Goal: Task Accomplishment & Management: Manage account settings

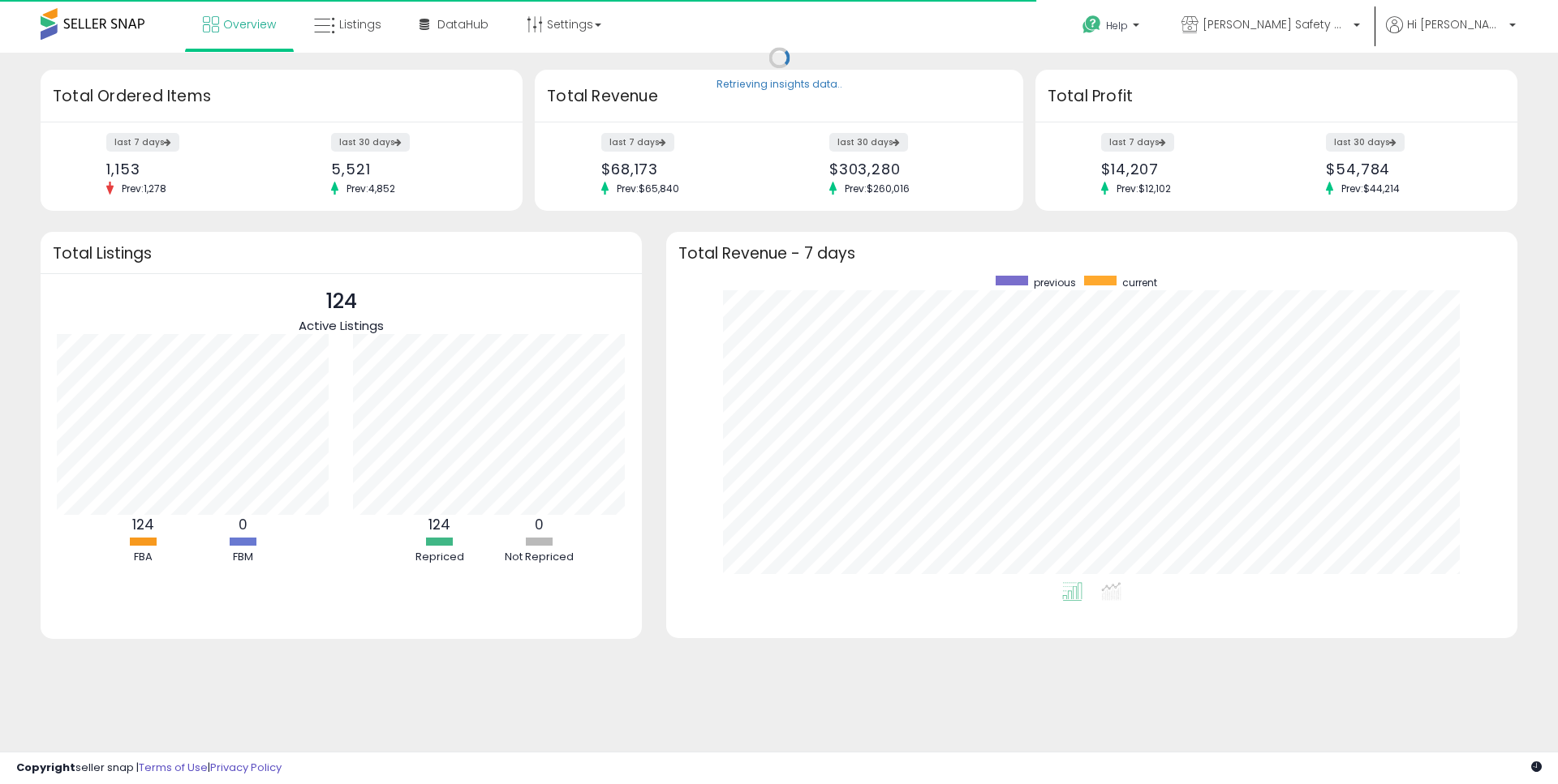
scroll to position [306, 818]
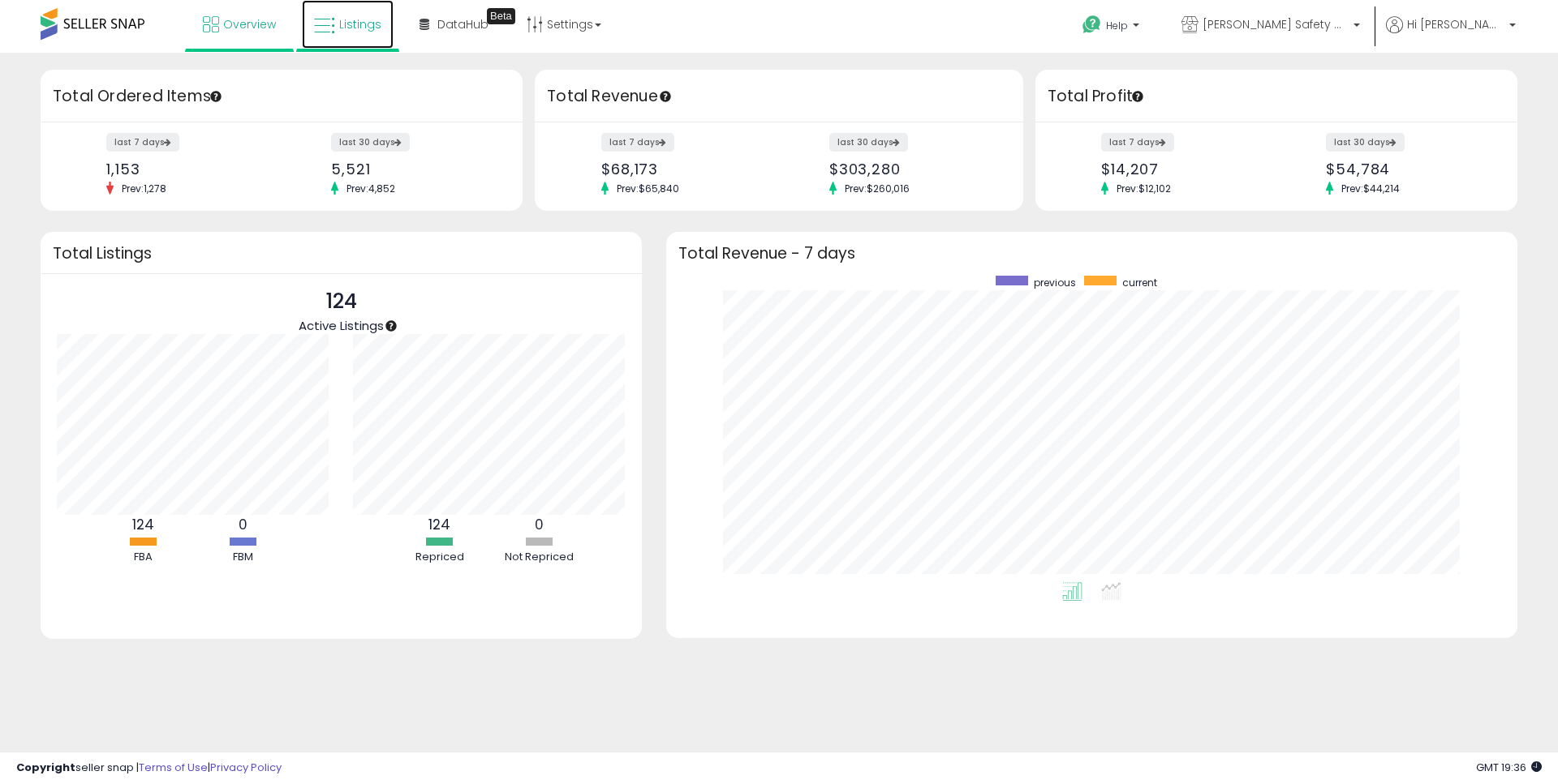
click at [346, 26] on span "Listings" at bounding box center [360, 24] width 43 height 16
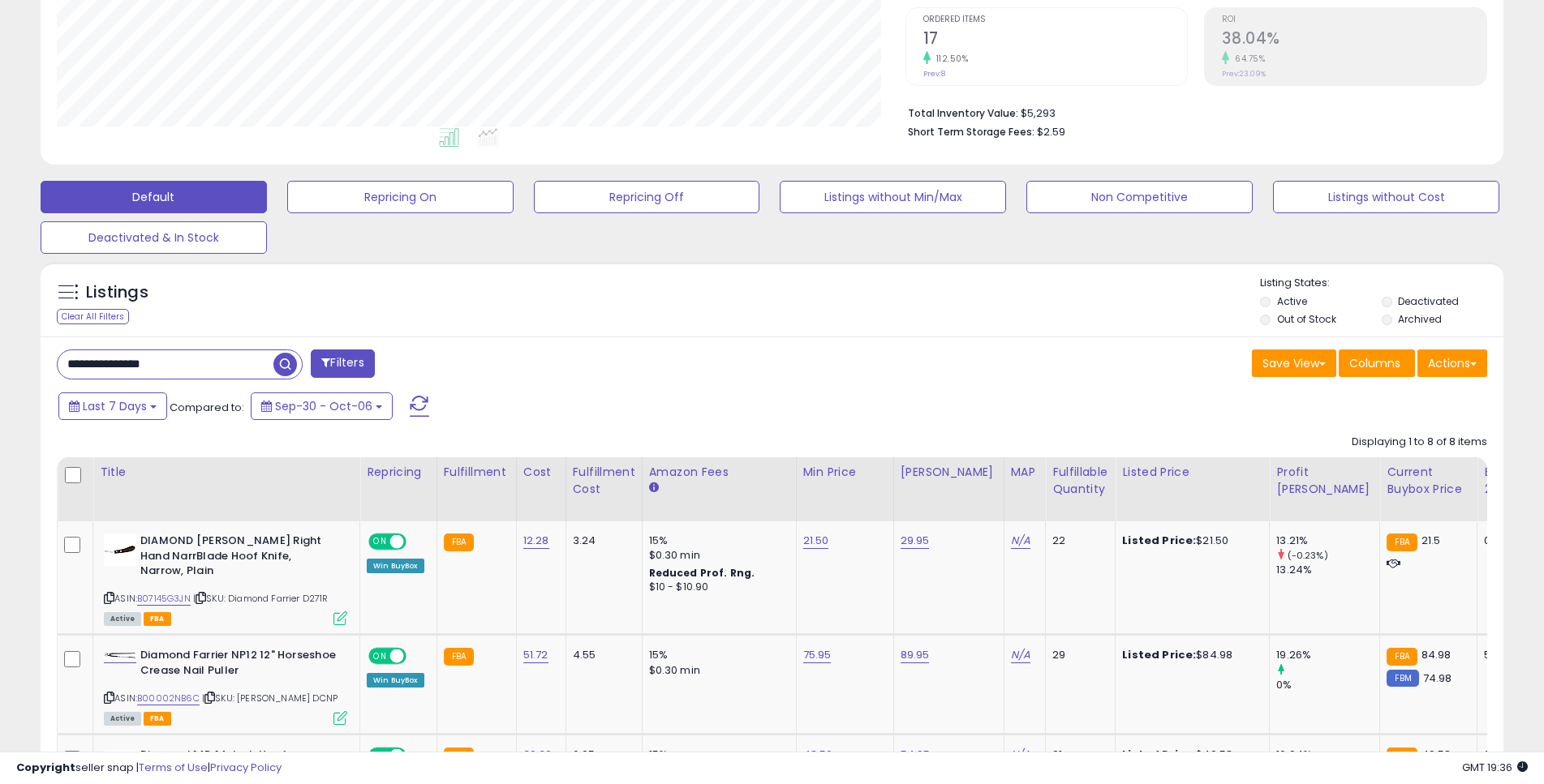
scroll to position [333, 849]
click at [189, 358] on input "**********" at bounding box center [165, 364] width 215 height 28
drag, startPoint x: 252, startPoint y: 356, endPoint x: -9, endPoint y: 375, distance: 261.7
click at [58, 375] on input "**********" at bounding box center [236, 364] width 357 height 28
paste input "text"
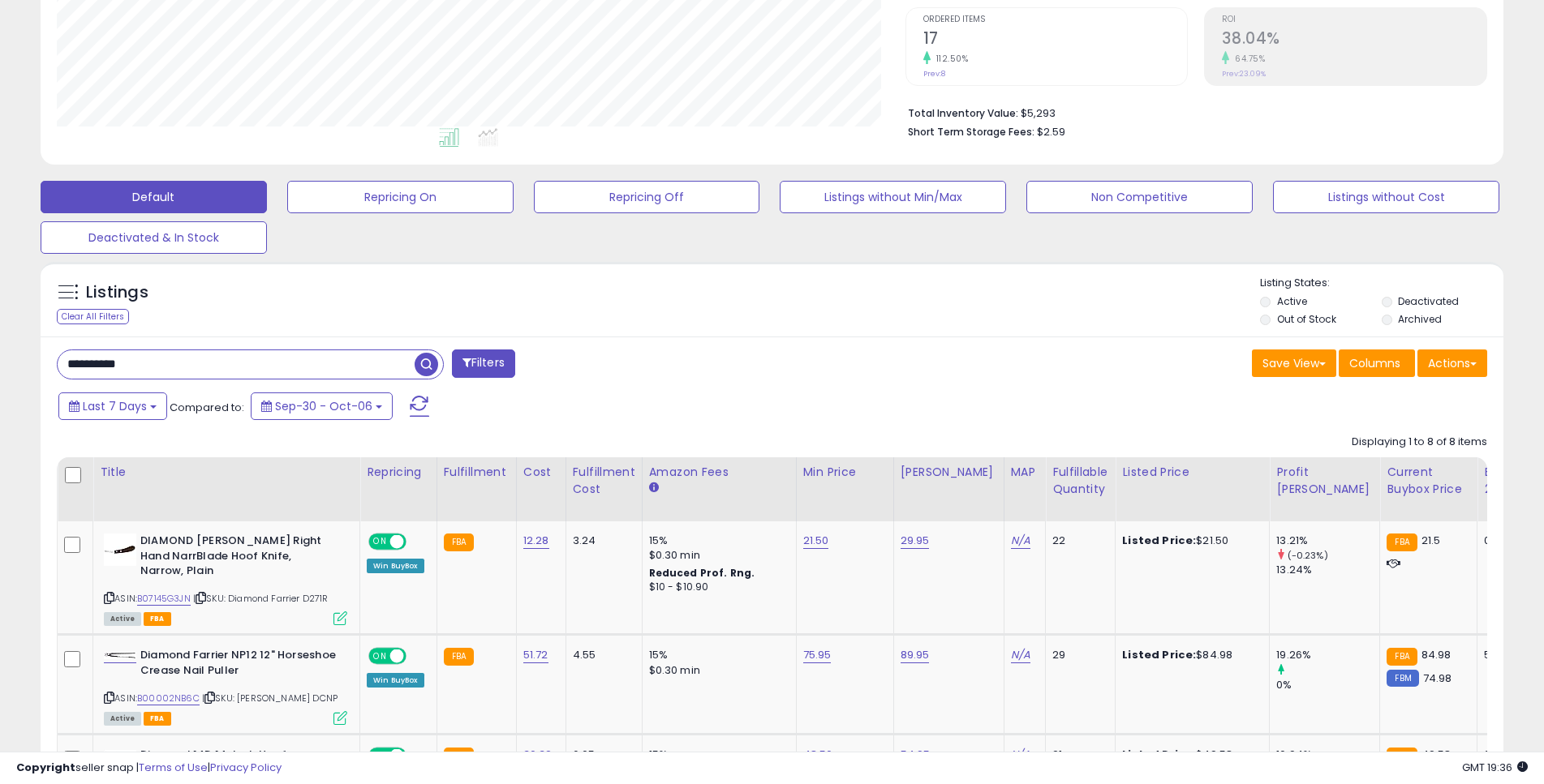
type input "**********"
click at [422, 362] on span "button" at bounding box center [427, 365] width 24 height 24
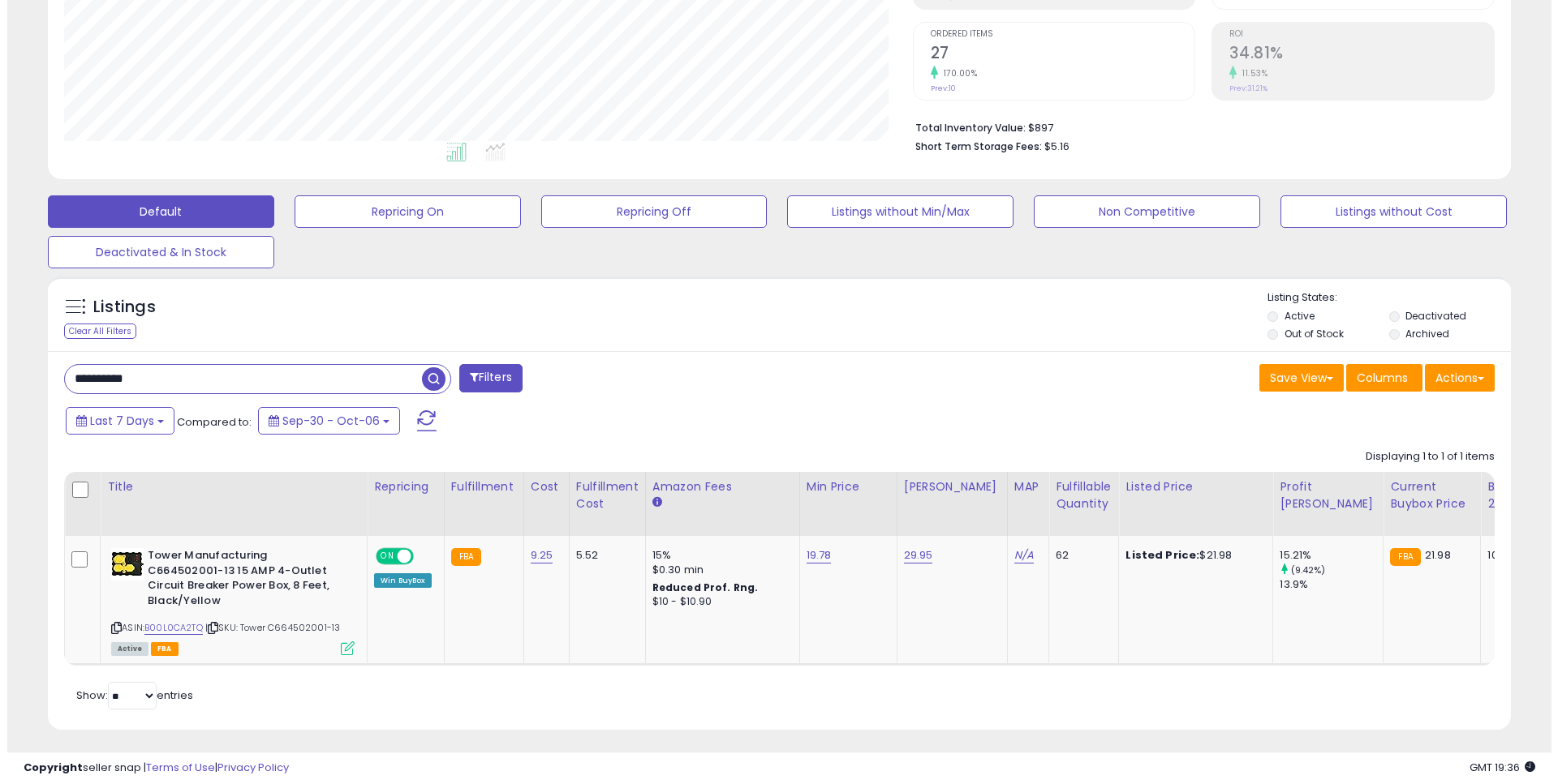
scroll to position [336, 0]
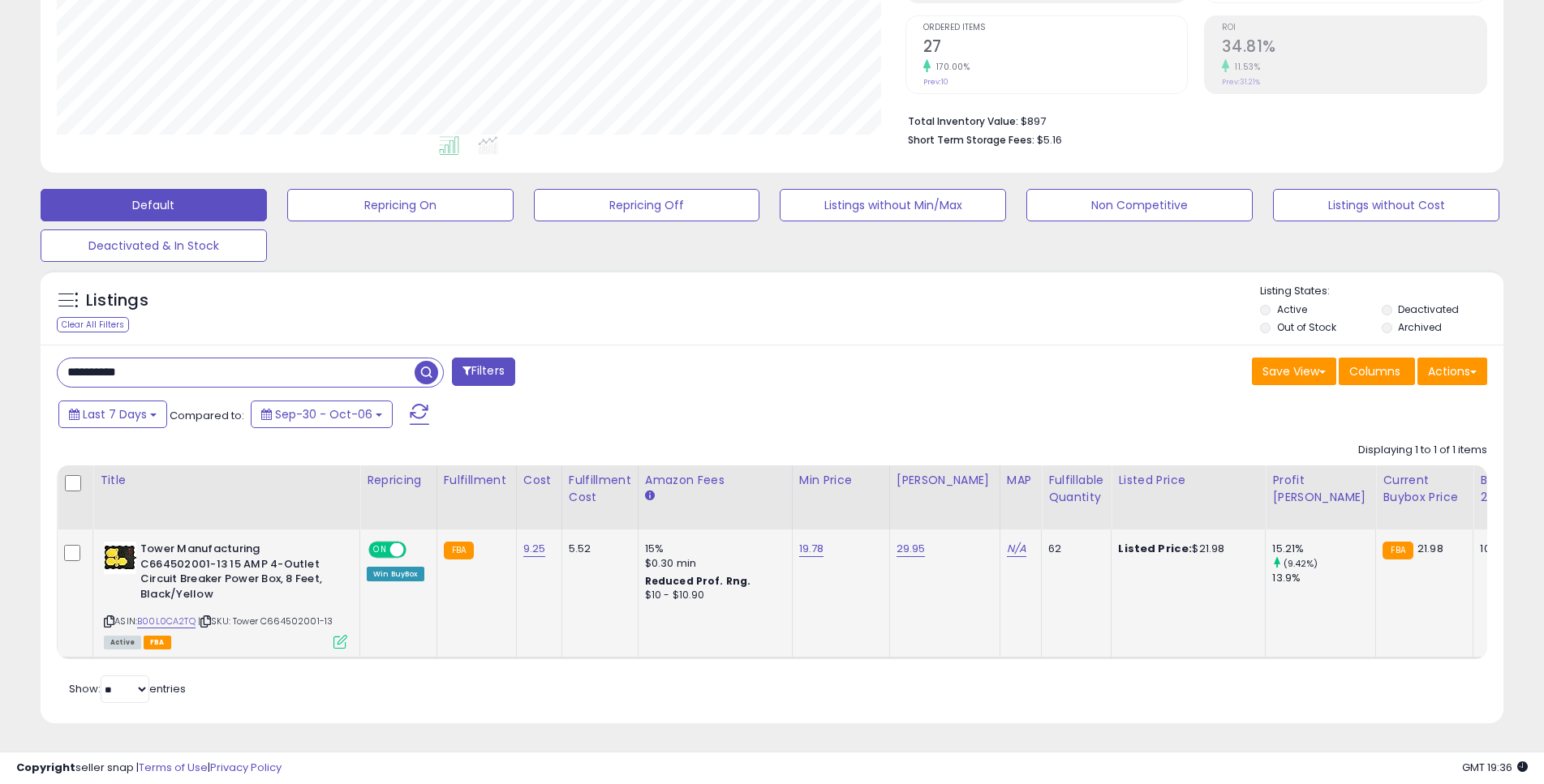
click at [340, 635] on icon at bounding box center [341, 642] width 14 height 14
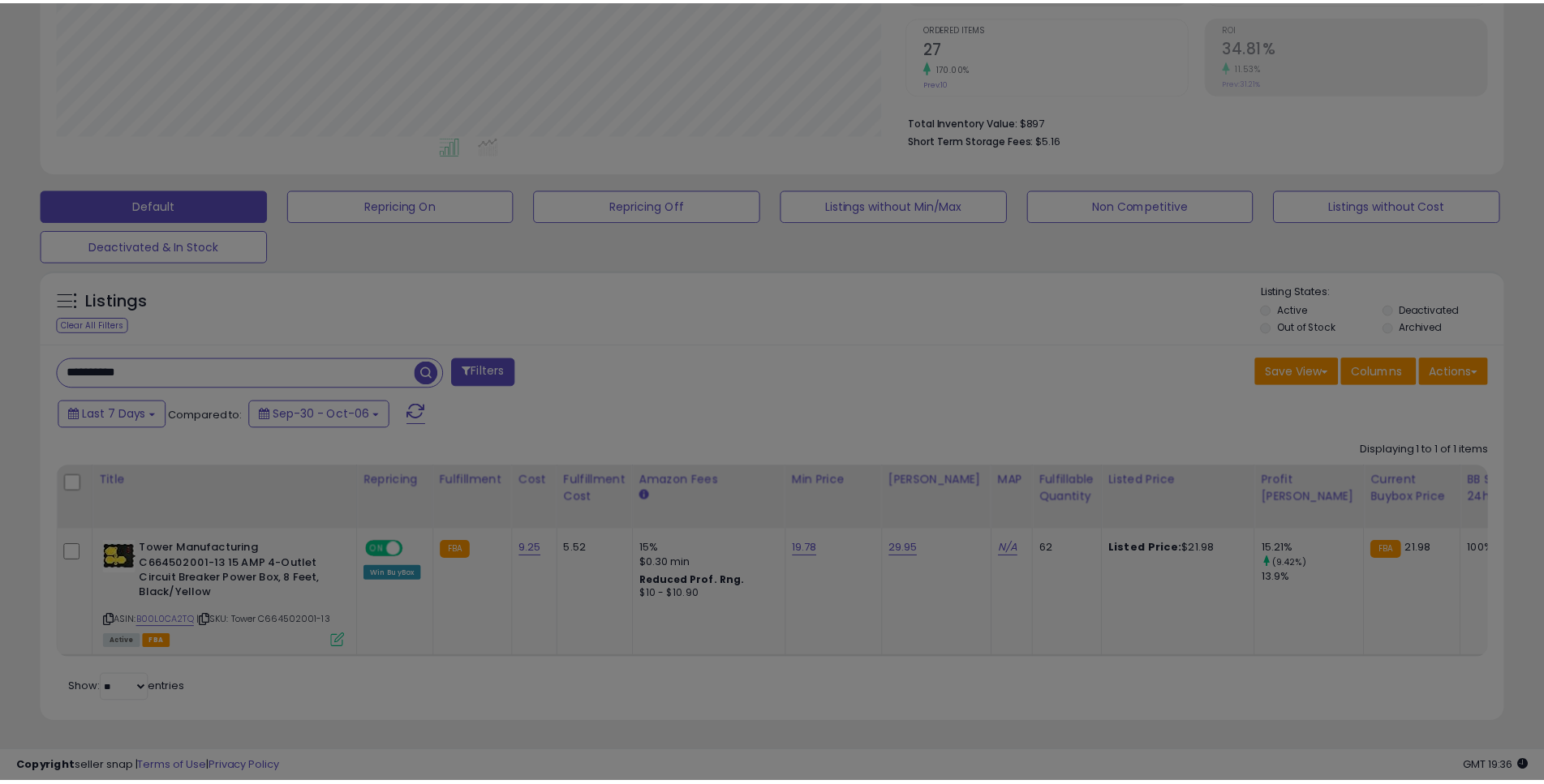
scroll to position [333, 857]
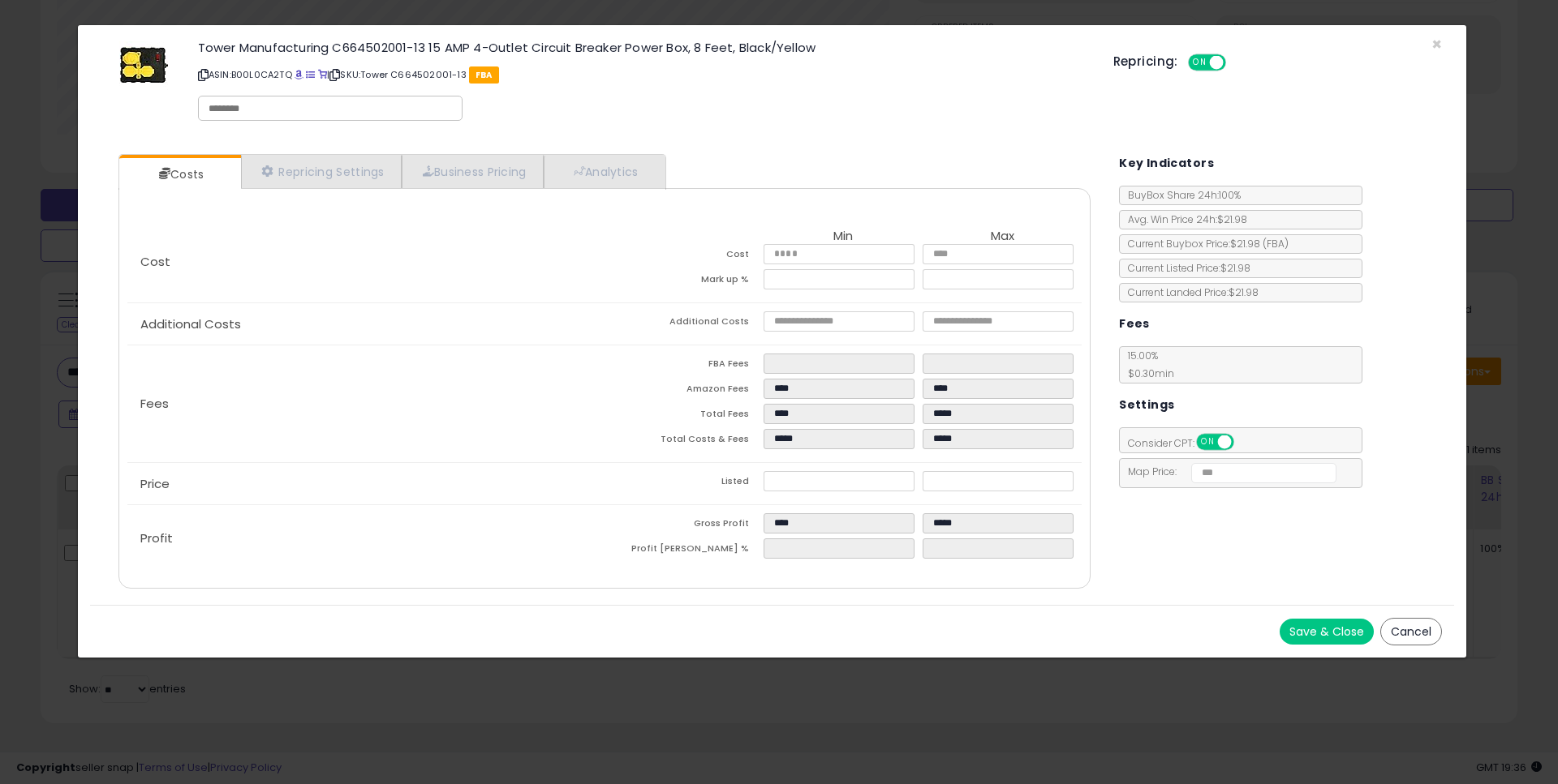
click at [1418, 629] on button "Cancel" at bounding box center [1411, 632] width 61 height 27
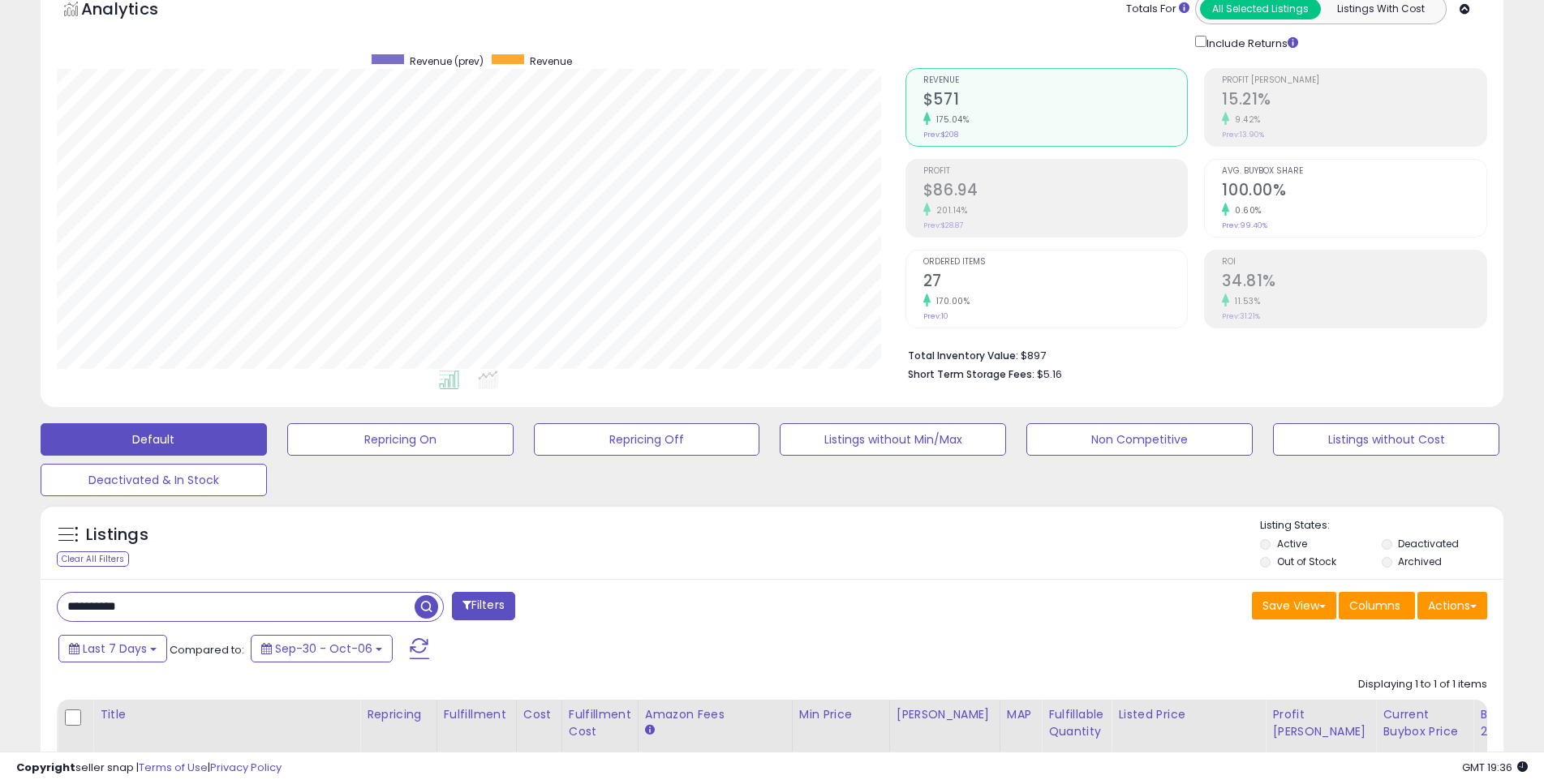
scroll to position [336, 0]
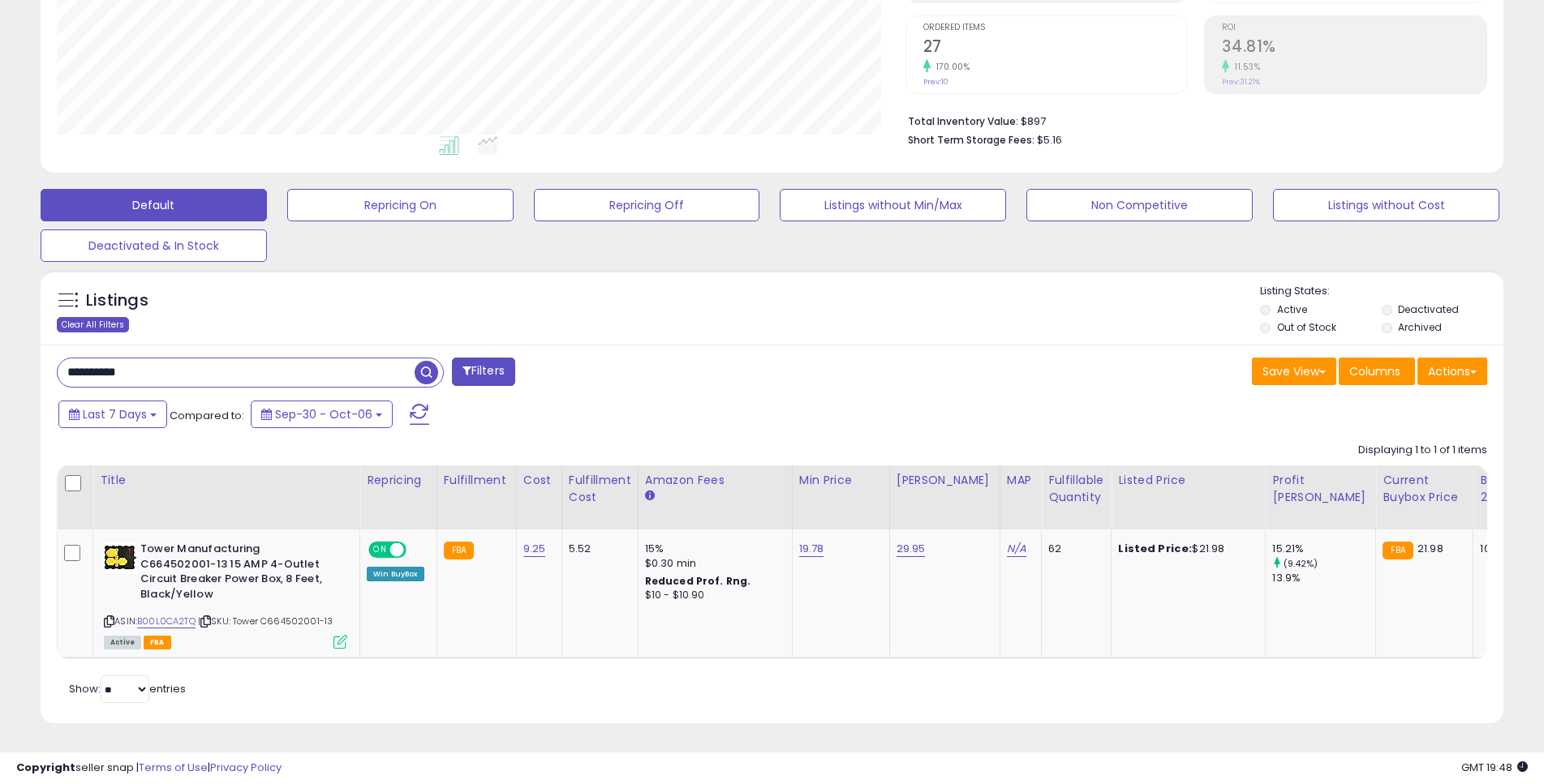
click at [105, 318] on div "Clear All Filters" at bounding box center [93, 325] width 72 height 15
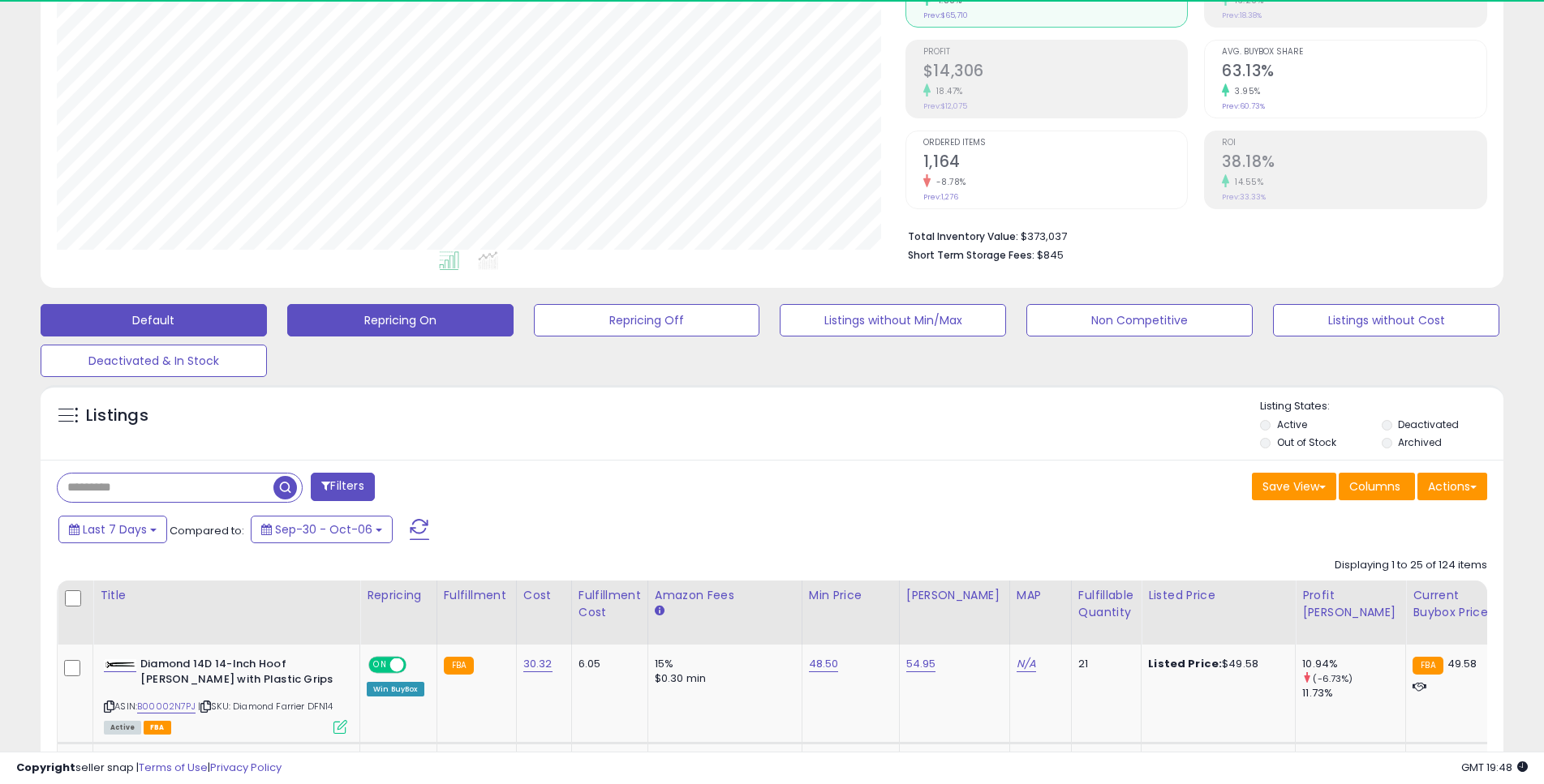
scroll to position [333, 849]
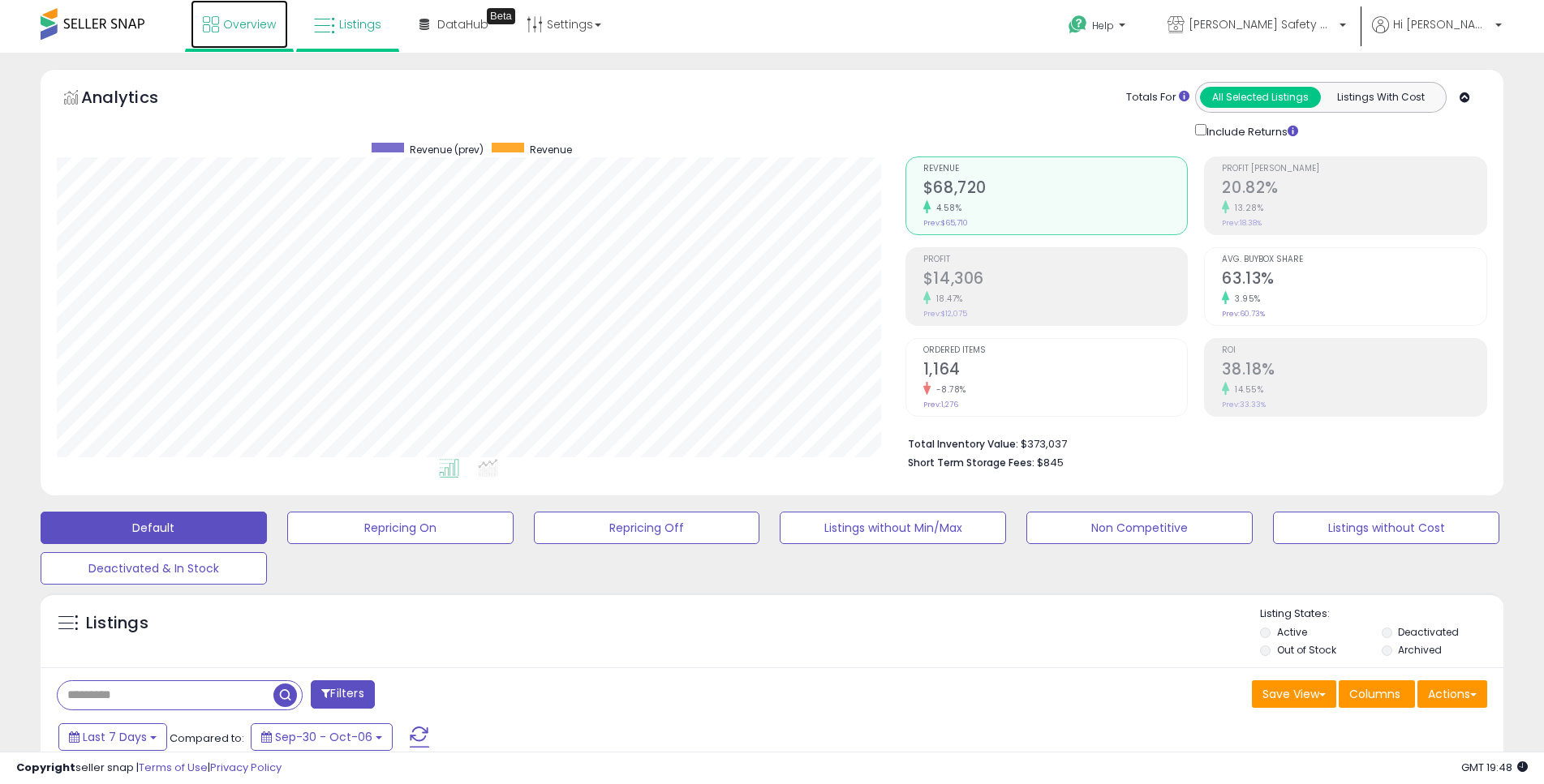
click at [238, 29] on span "Overview" at bounding box center [250, 24] width 53 height 16
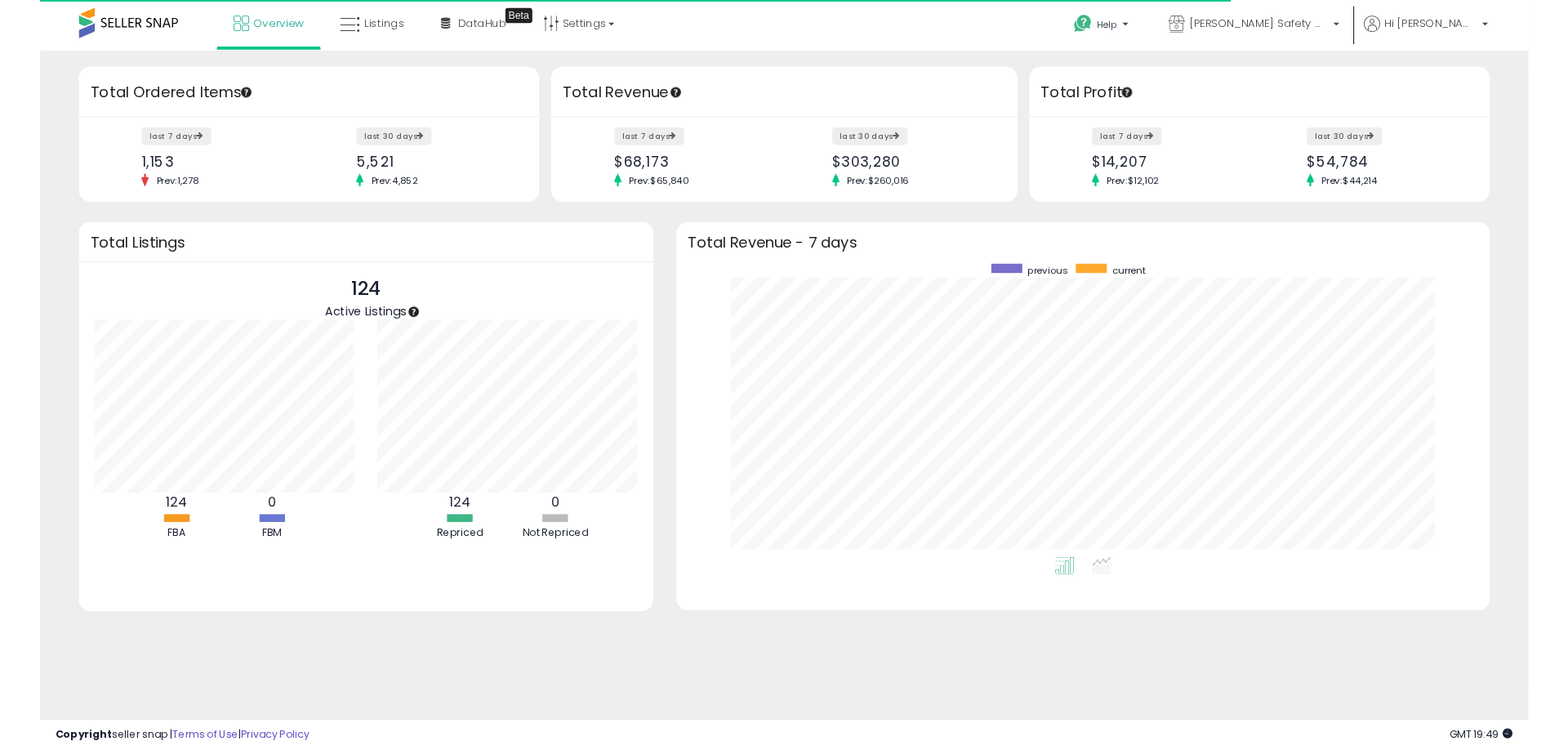
scroll to position [309, 823]
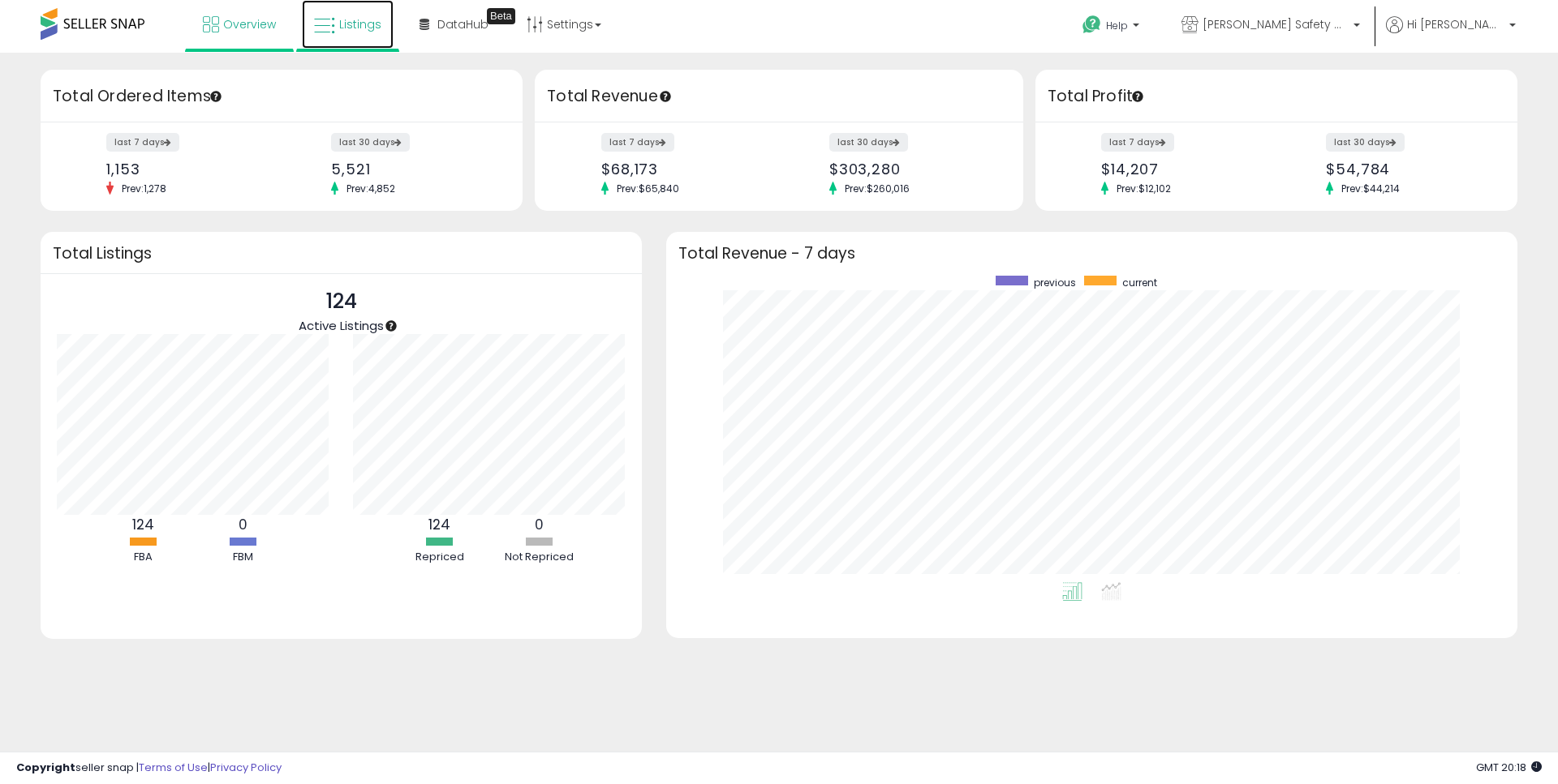
click at [360, 26] on span "Listings" at bounding box center [360, 24] width 43 height 16
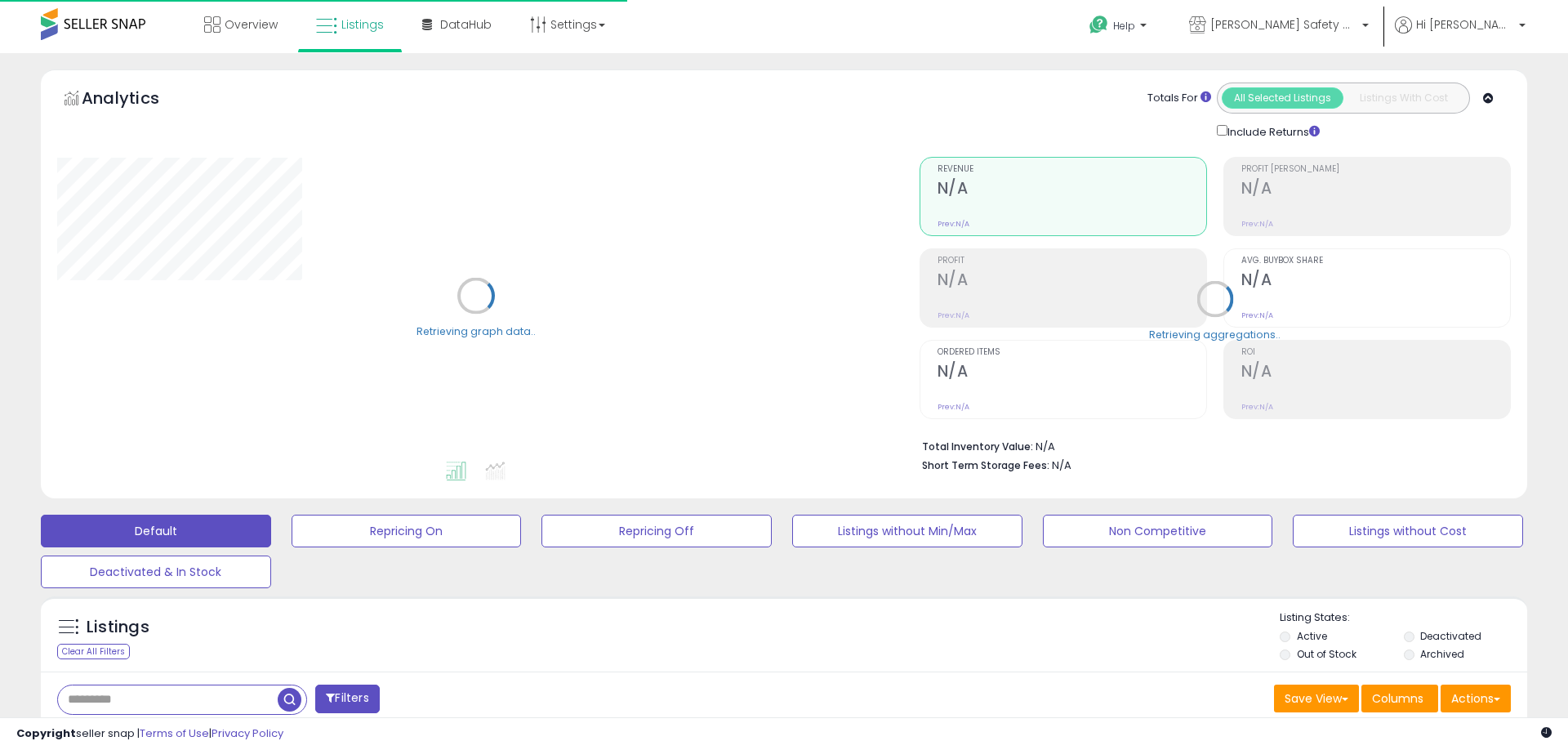
type input "**********"
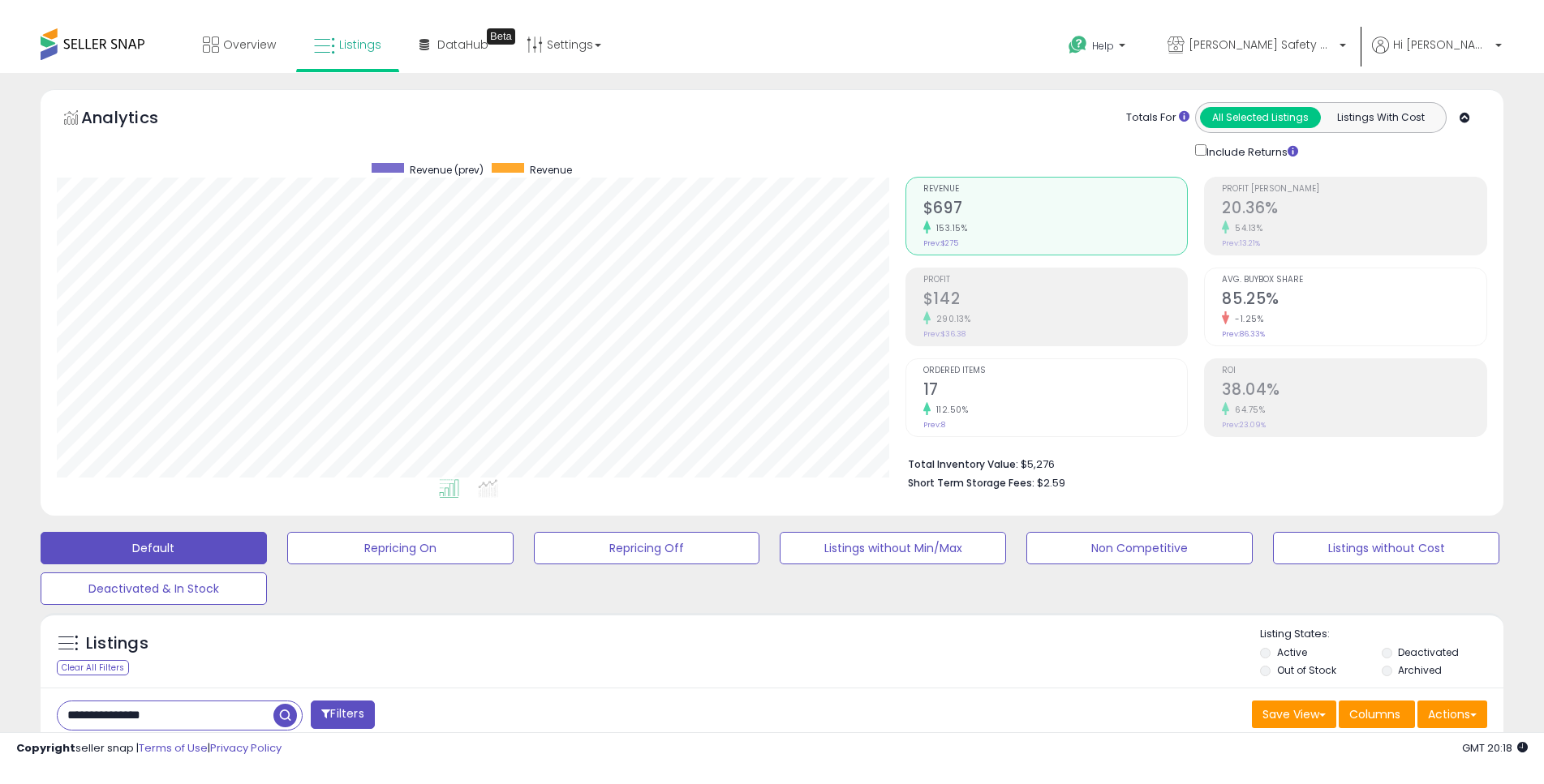
scroll to position [333, 849]
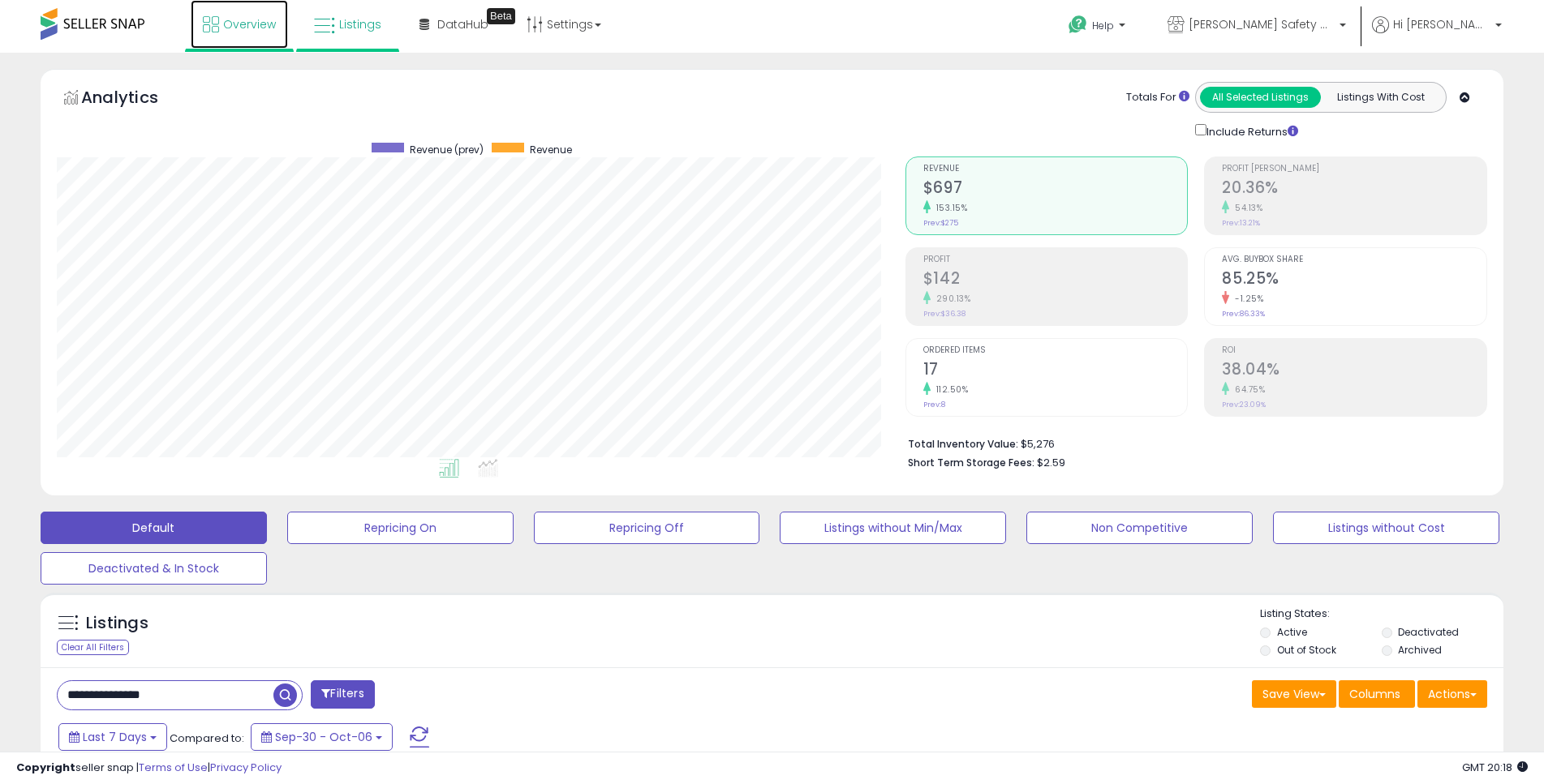
click at [242, 32] on link "Overview" at bounding box center [239, 24] width 97 height 49
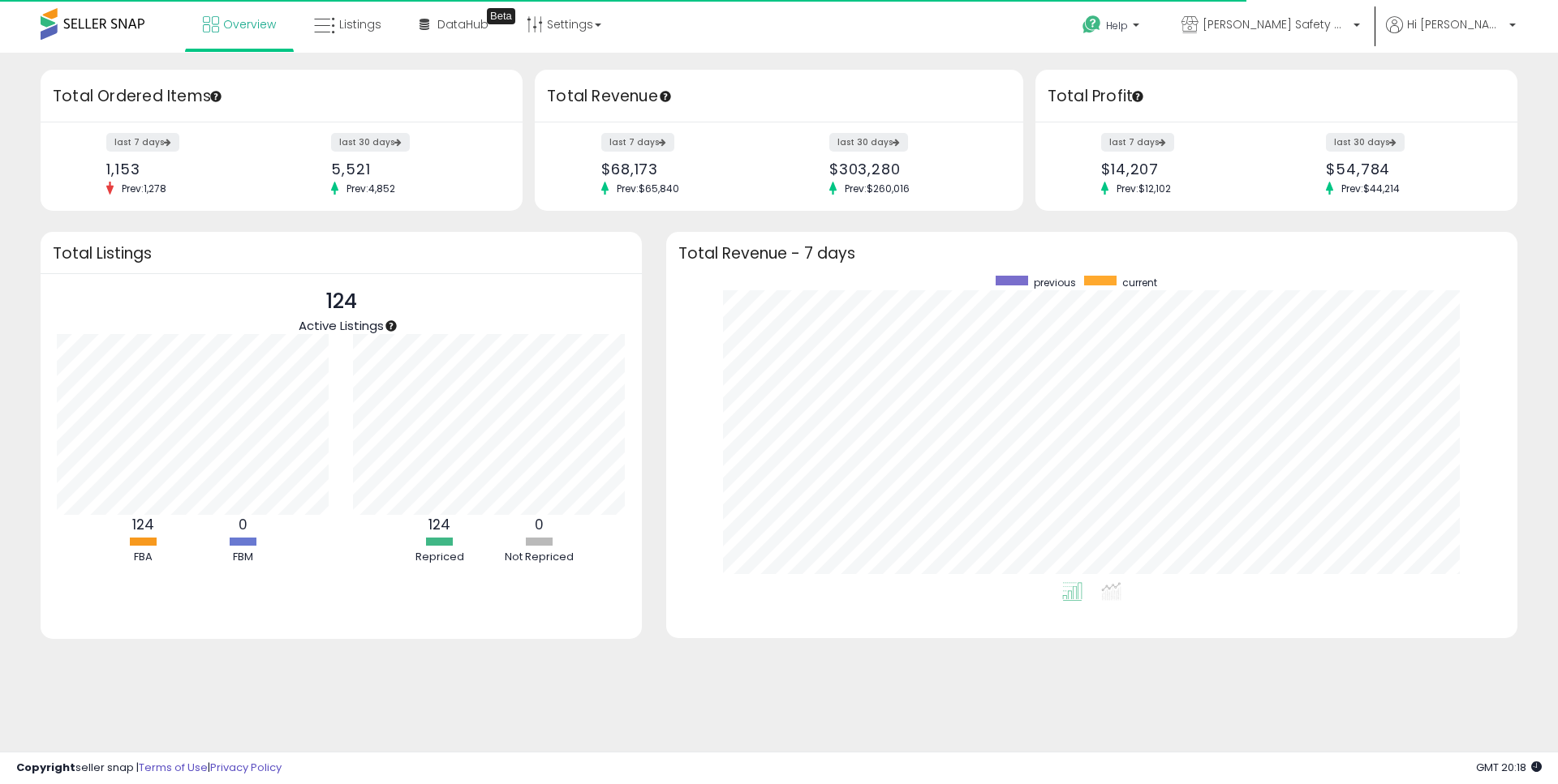
scroll to position [306, 818]
